Goal: Task Accomplishment & Management: Manage account settings

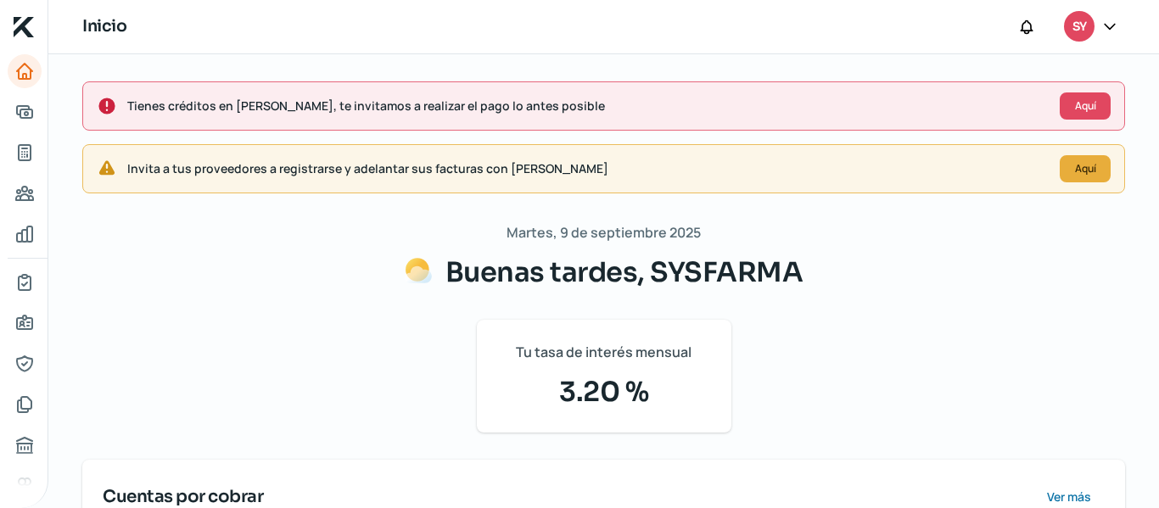
click at [260, 127] on div "Tienes créditos en [PERSON_NAME], te invitamos a realizar el pago lo antes posi…" at bounding box center [603, 105] width 1042 height 49
click at [253, 121] on div "Tienes créditos en [PERSON_NAME], te invitamos a realizar el pago lo antes posi…" at bounding box center [603, 105] width 1042 height 49
click at [23, 114] on icon "Adelantar facturas" at bounding box center [24, 112] width 20 height 20
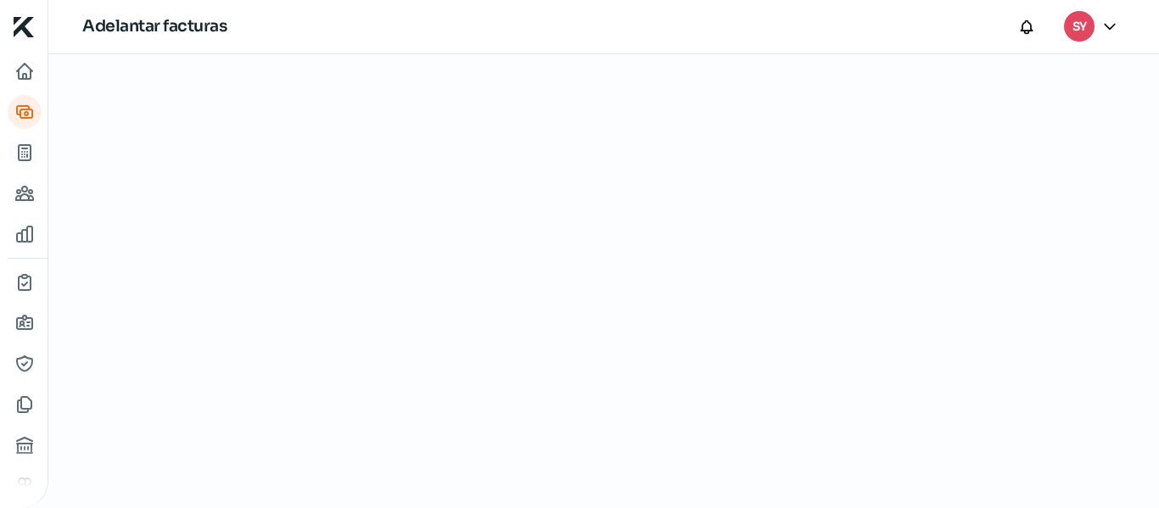
drag, startPoint x: 39, startPoint y: 168, endPoint x: 20, endPoint y: 149, distance: 27.0
click at [20, 149] on nav at bounding box center [23, 270] width 47 height 433
click at [20, 149] on icon "Tus créditos" at bounding box center [24, 152] width 20 height 20
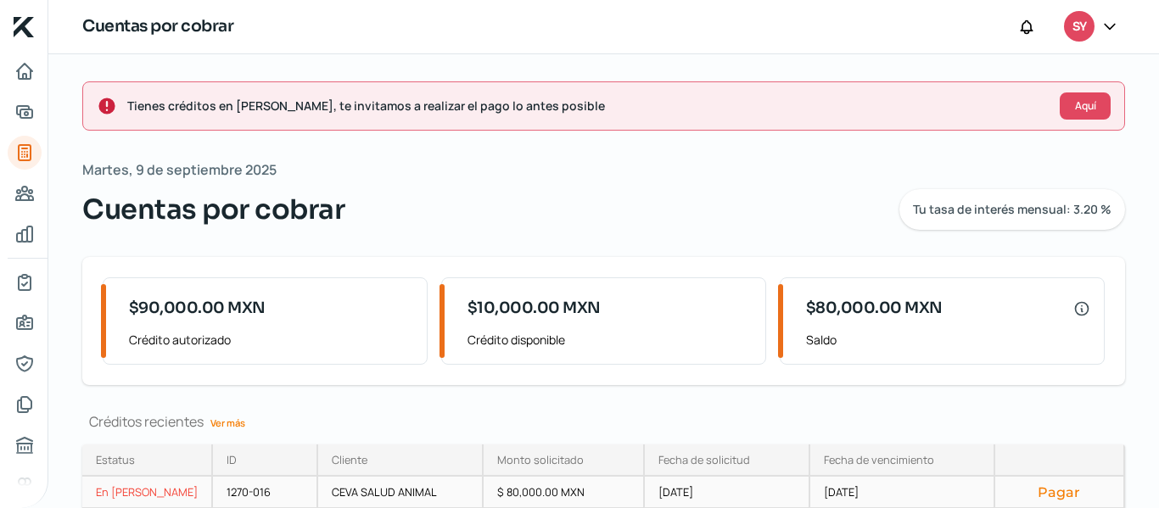
click at [1048, 489] on button "Pagar" at bounding box center [1059, 491] width 102 height 17
